Goal: Transaction & Acquisition: Subscribe to service/newsletter

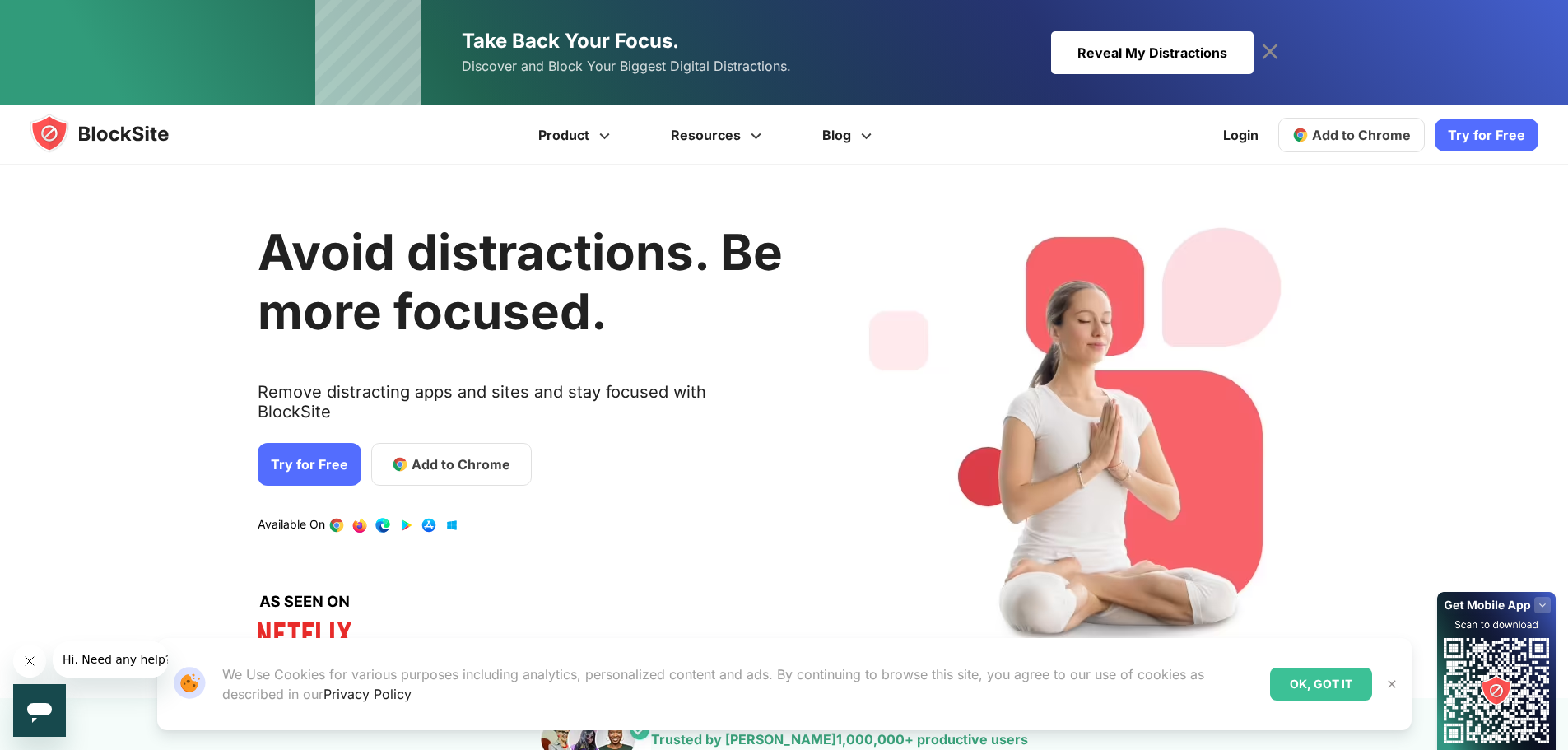
click at [1387, 684] on img at bounding box center [1392, 684] width 13 height 13
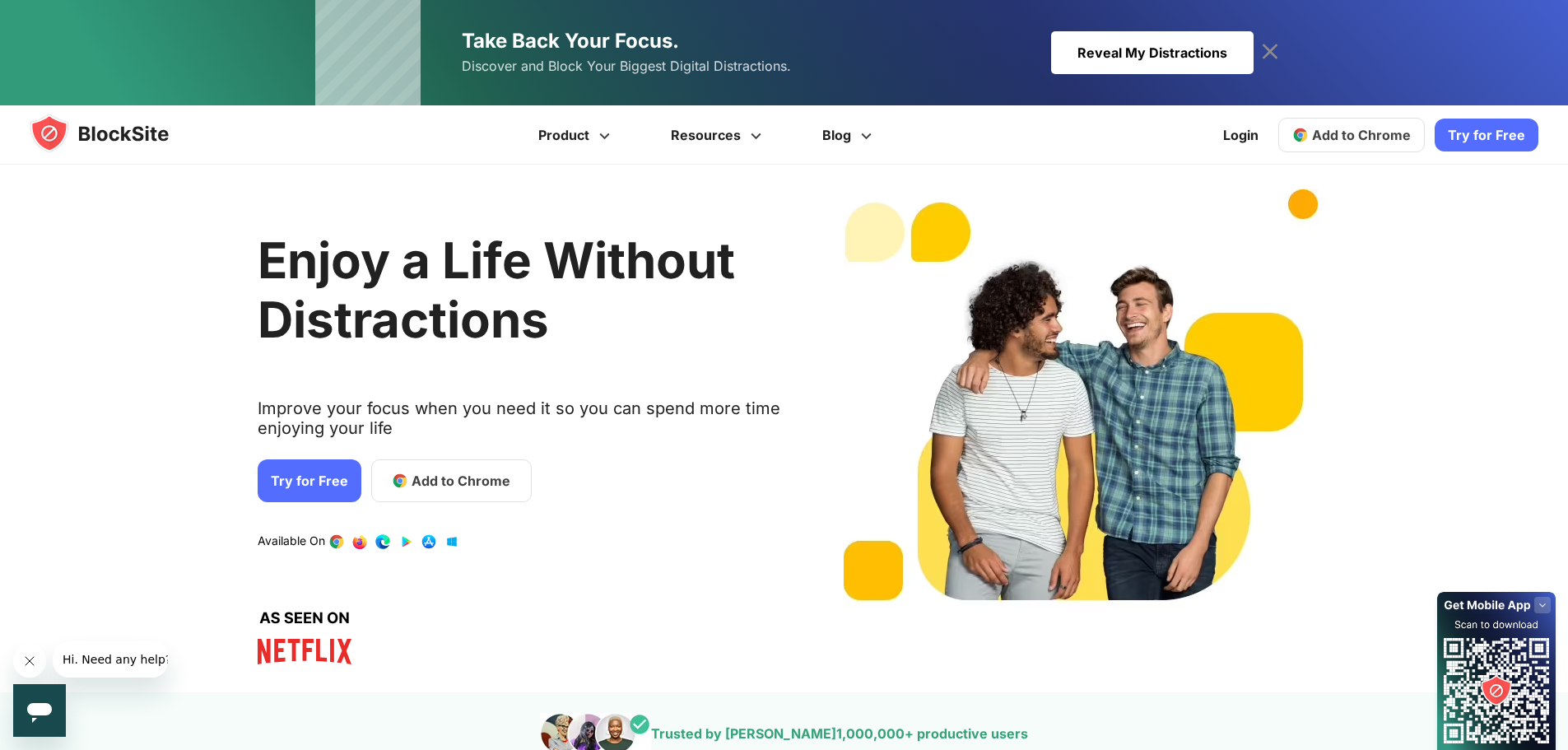
click at [456, 482] on span "Add to Chrome" at bounding box center [461, 481] width 98 height 20
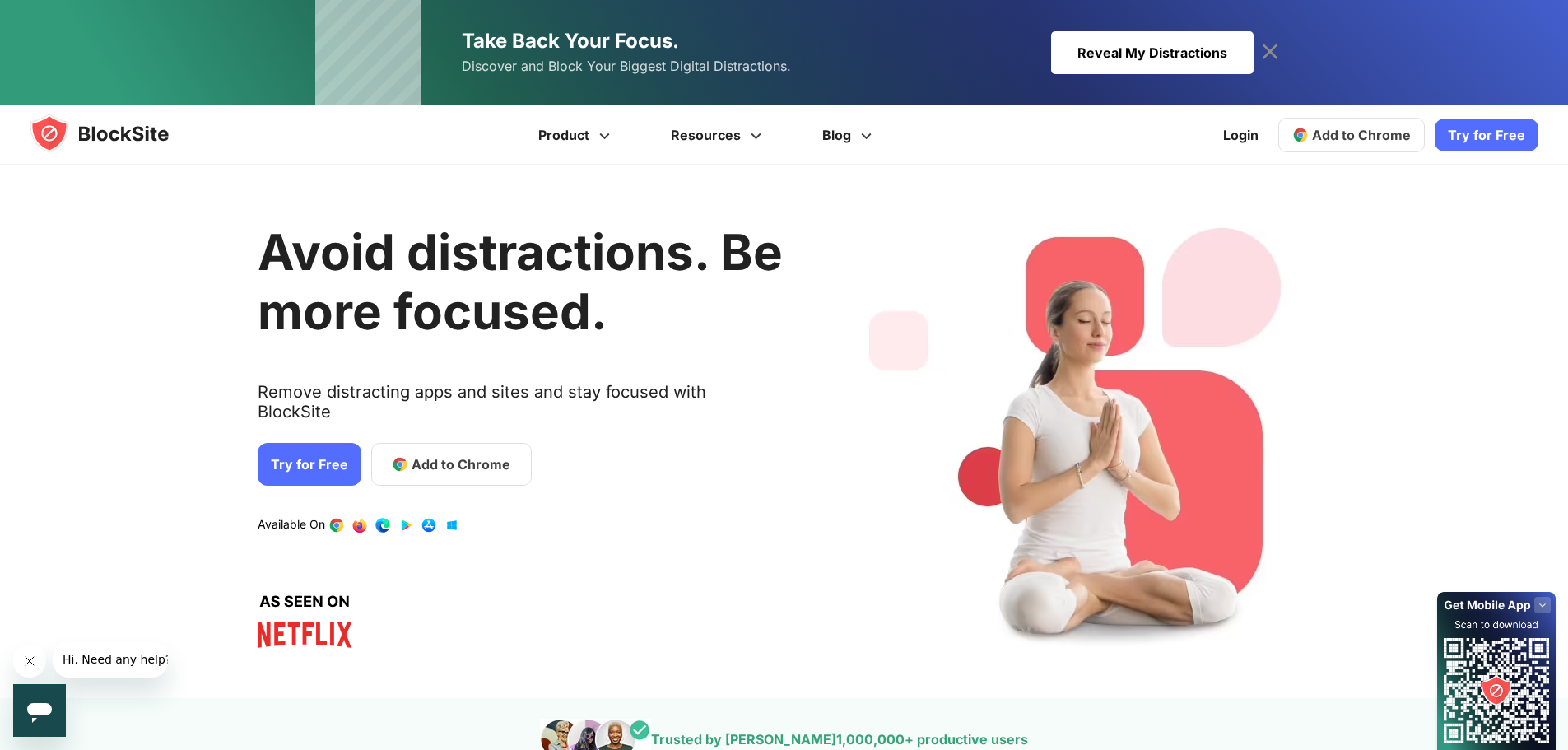
click at [435, 455] on span "Add to Chrome" at bounding box center [461, 464] width 98 height 20
click at [301, 443] on link "Try for Free" at bounding box center [310, 464] width 104 height 43
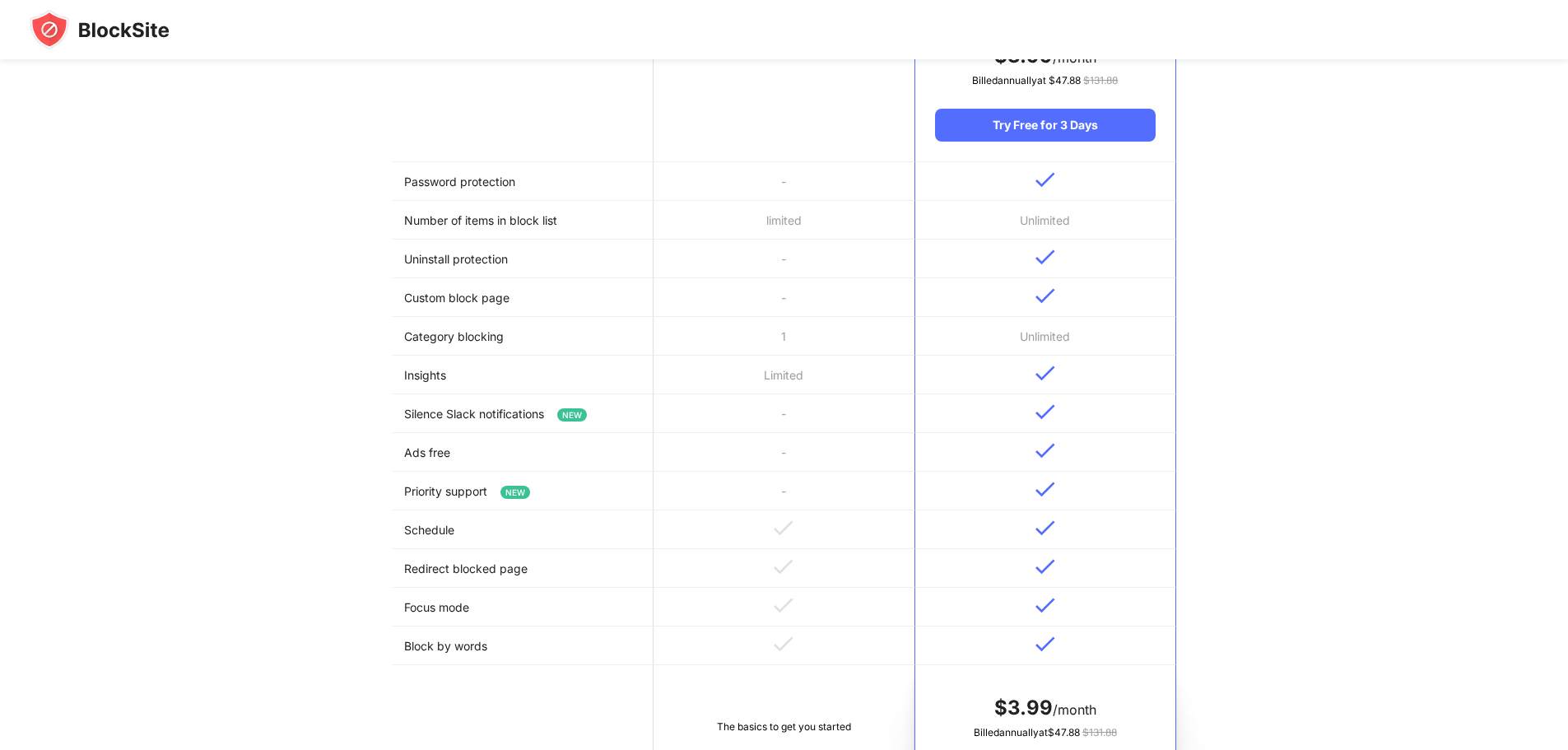
scroll to position [364, 0]
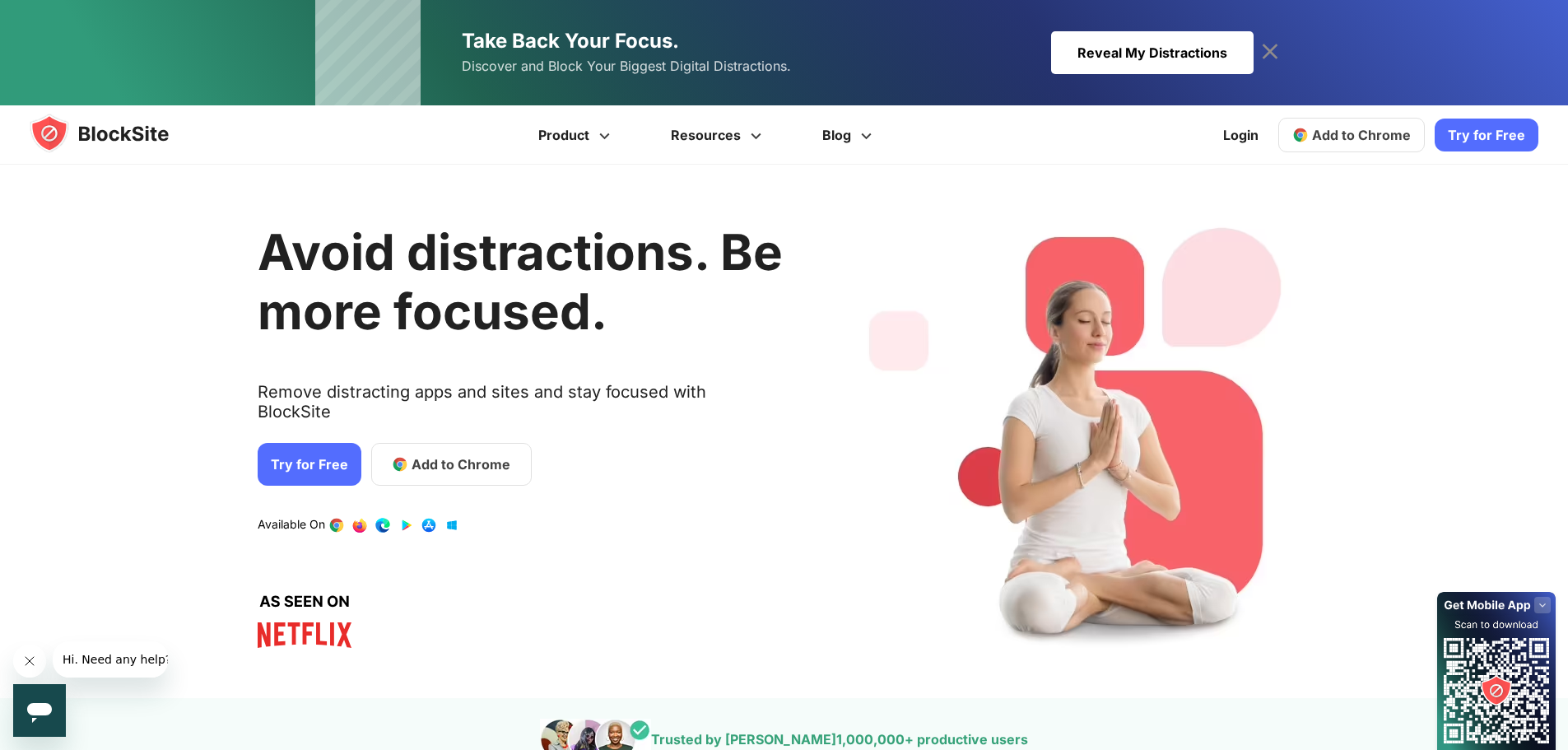
click at [457, 455] on span "Add to Chrome" at bounding box center [461, 464] width 98 height 20
